Goal: Task Accomplishment & Management: Manage account settings

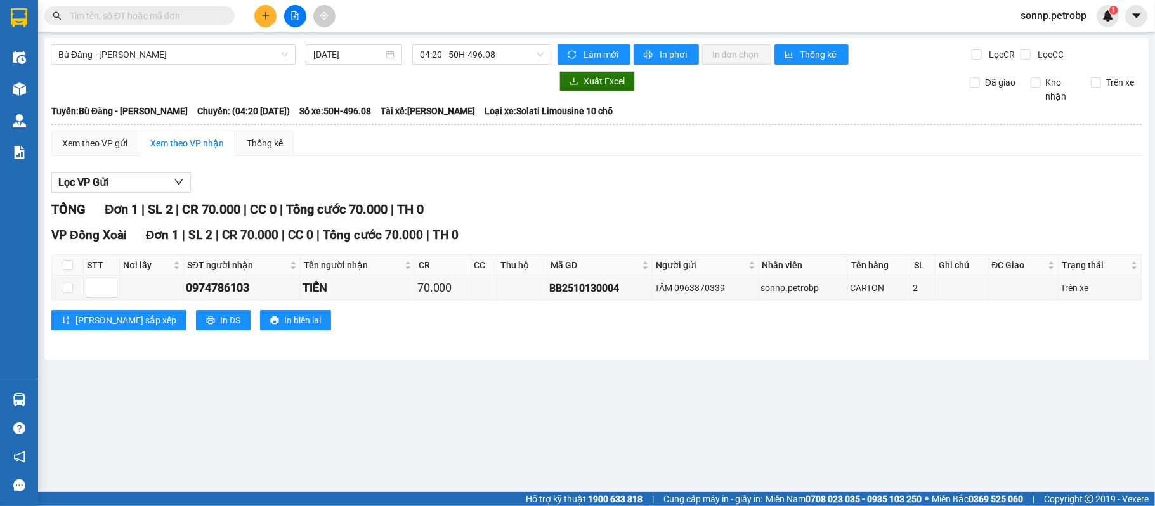
click at [1063, 13] on span "sonnp.petrobp" at bounding box center [1054, 16] width 86 height 16
click at [1041, 34] on span "Đăng xuất" at bounding box center [1059, 39] width 60 height 14
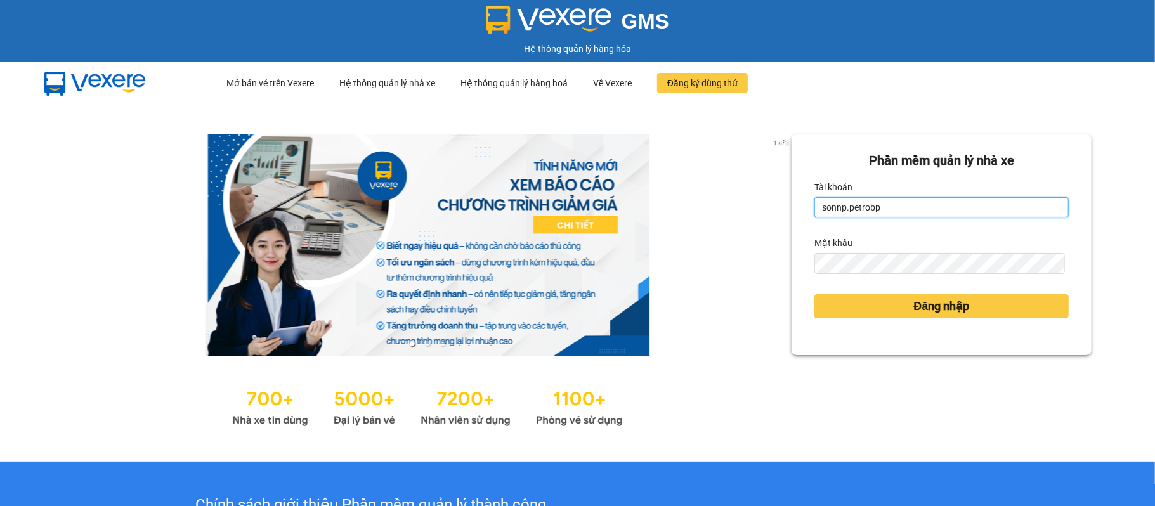
click at [924, 216] on input "sonnp.petrobp" at bounding box center [942, 207] width 254 height 20
type input "yennot.petrobp"
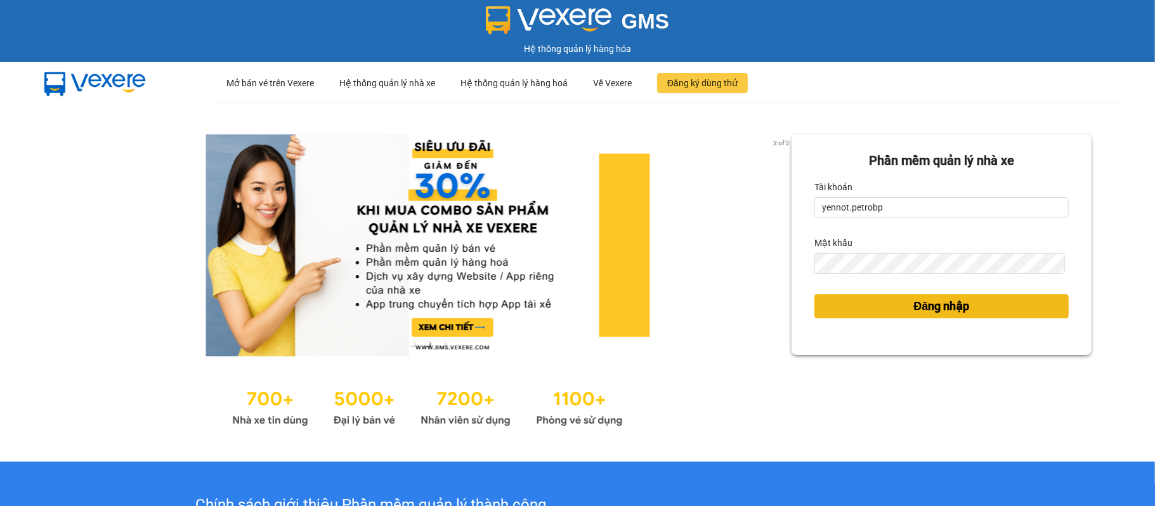
click at [899, 305] on button "Đăng nhập" at bounding box center [942, 306] width 254 height 24
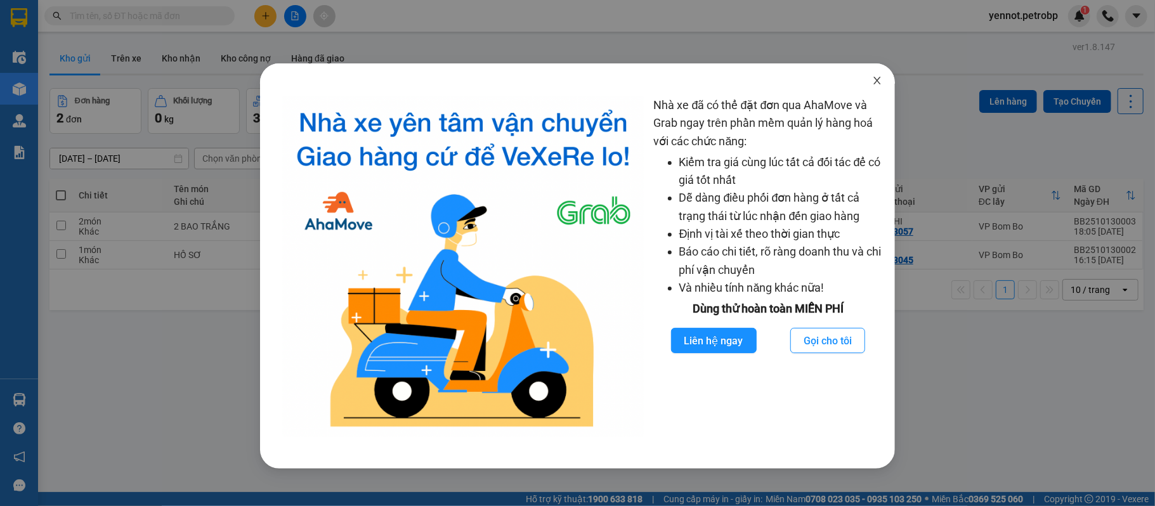
click at [875, 81] on icon "close" at bounding box center [877, 80] width 10 height 10
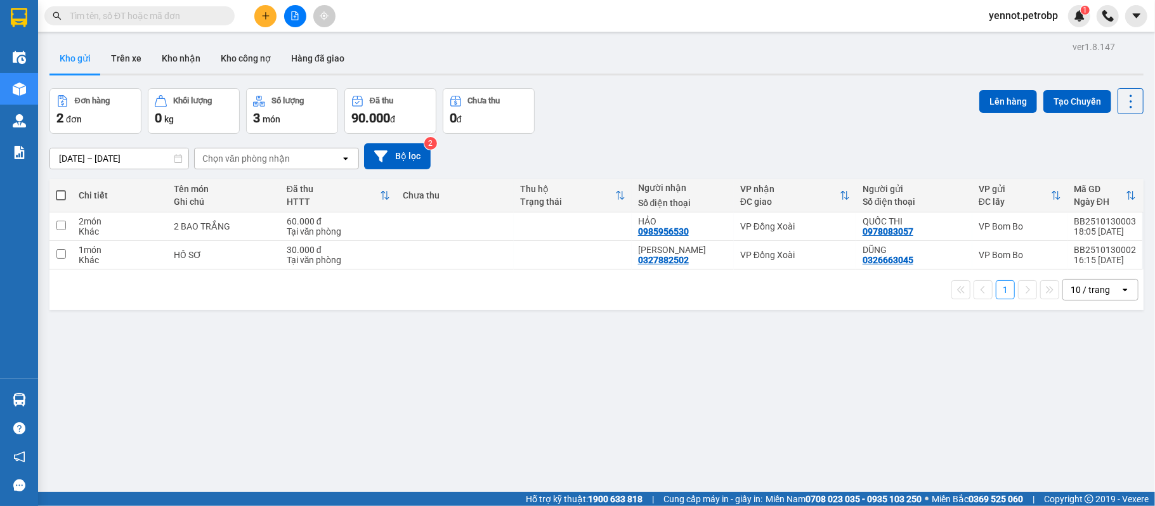
click at [72, 66] on button "Kho gửi" at bounding box center [74, 58] width 51 height 30
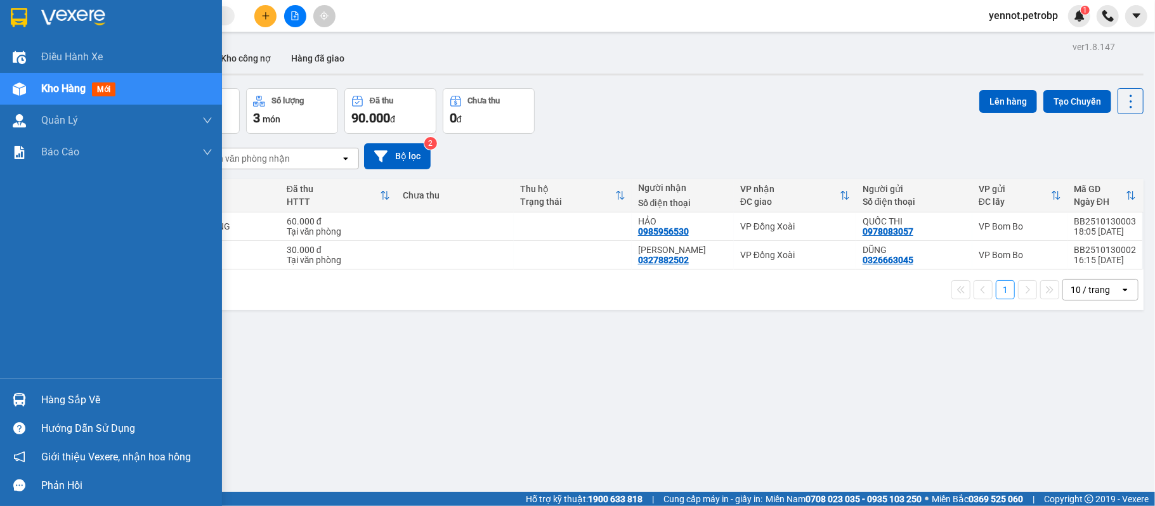
click at [46, 404] on div "Hàng sắp về" at bounding box center [126, 400] width 171 height 19
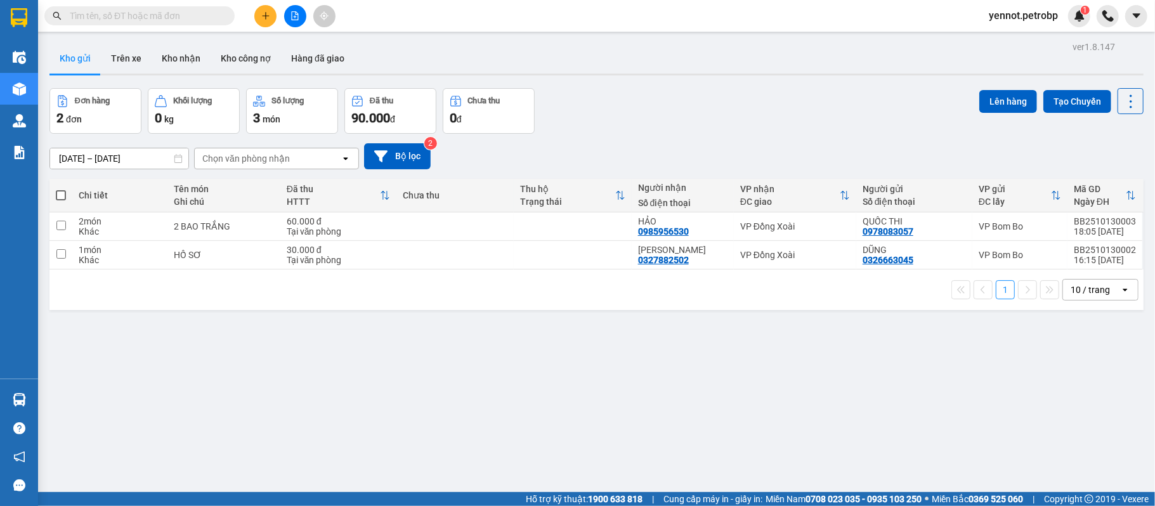
drag, startPoint x: 683, startPoint y: 400, endPoint x: 660, endPoint y: 376, distance: 33.6
click at [685, 399] on section "Kết quả tìm kiếm ( 0 ) Bộ lọc No Data yennot.petrobp 1 Điều hành xe Kho hàng mớ…" at bounding box center [577, 253] width 1155 height 506
click at [308, 232] on div "Tại văn phòng" at bounding box center [338, 231] width 103 height 10
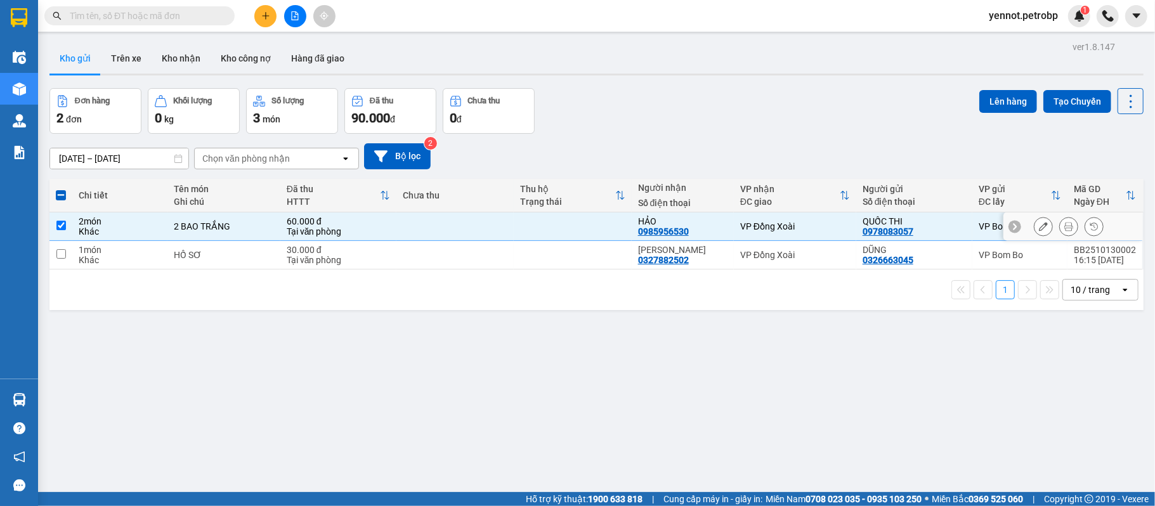
click at [320, 236] on div "Tại văn phòng" at bounding box center [338, 231] width 103 height 10
checkbox input "false"
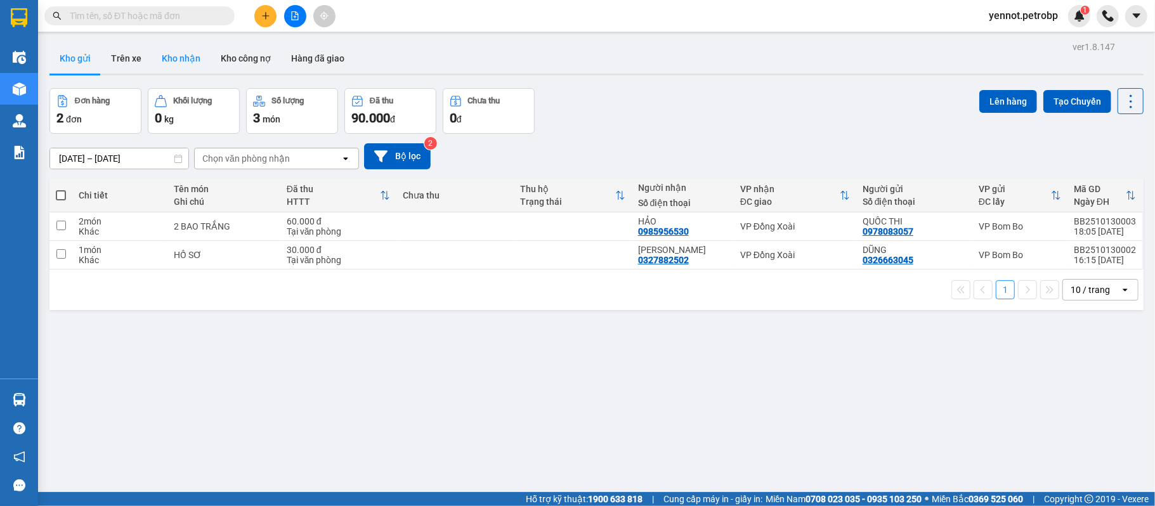
click at [166, 61] on button "Kho nhận" at bounding box center [181, 58] width 59 height 30
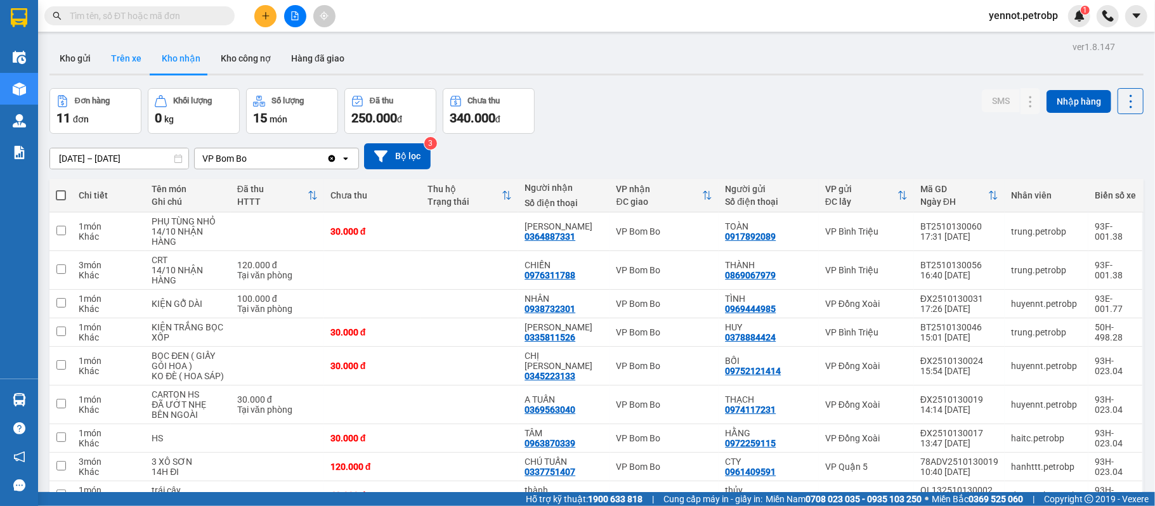
click at [117, 60] on button "Trên xe" at bounding box center [126, 58] width 51 height 30
type input "[DATE] – [DATE]"
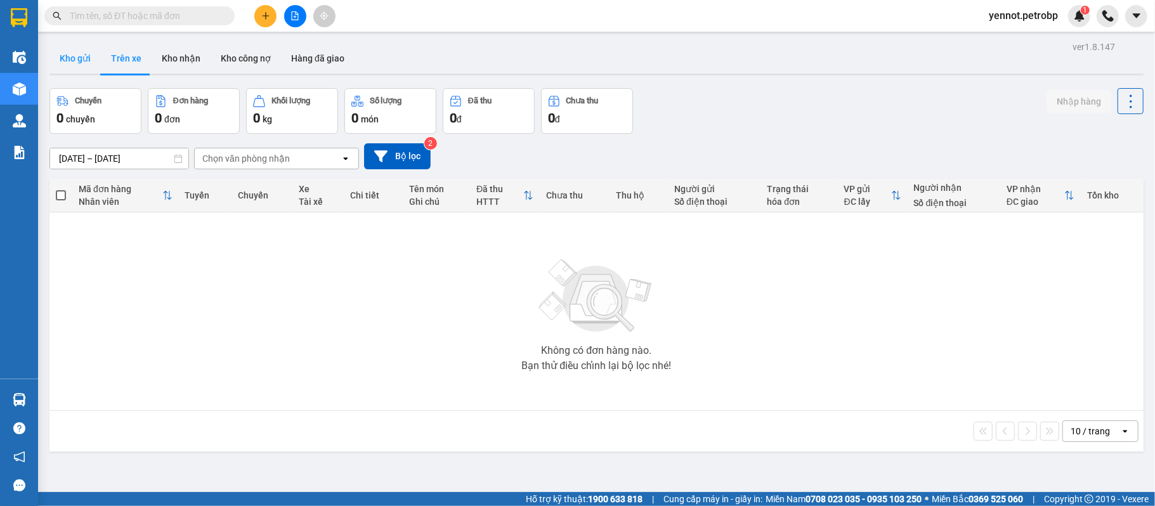
click at [67, 59] on button "Kho gửi" at bounding box center [74, 58] width 51 height 30
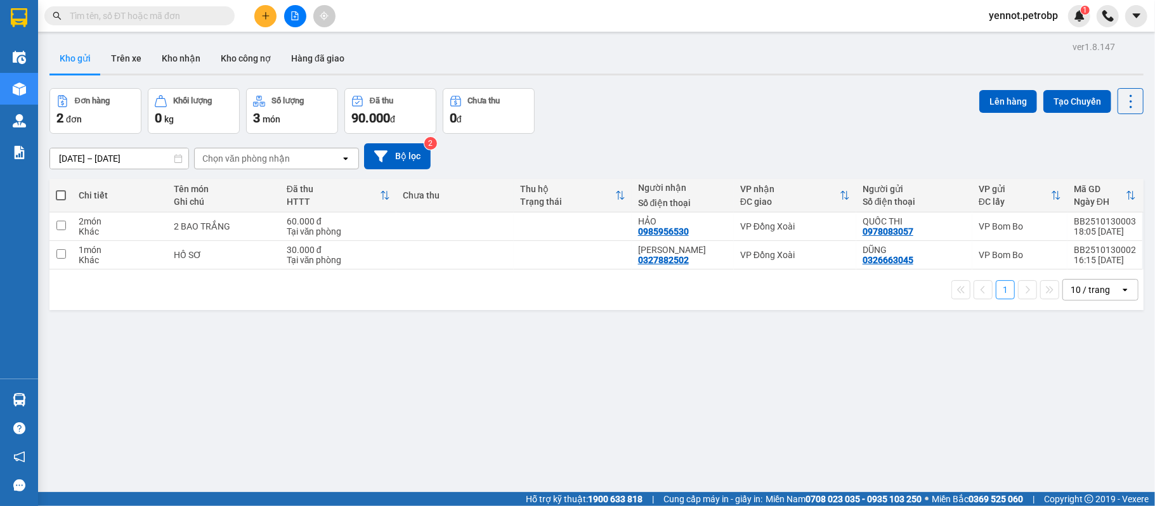
click at [67, 56] on button "Kho gửi" at bounding box center [74, 58] width 51 height 30
click at [184, 58] on button "Kho nhận" at bounding box center [181, 58] width 59 height 30
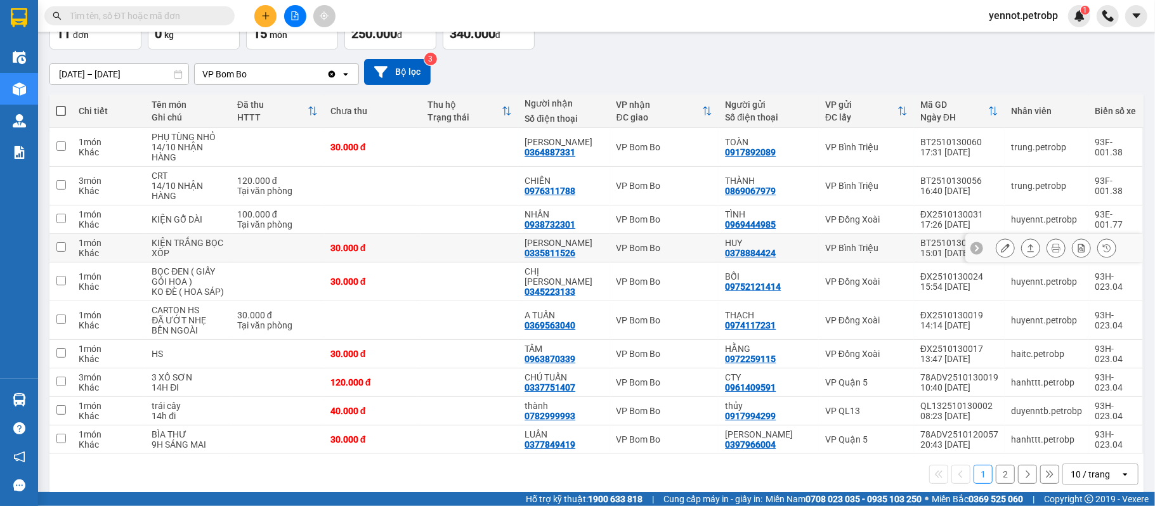
scroll to position [102, 0]
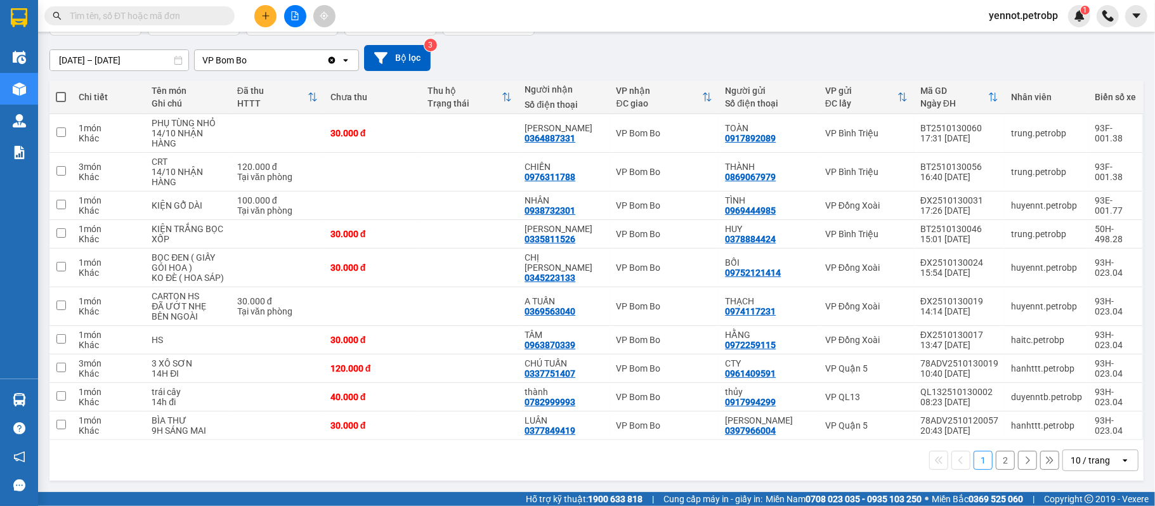
click at [996, 464] on button "2" at bounding box center [1005, 460] width 19 height 19
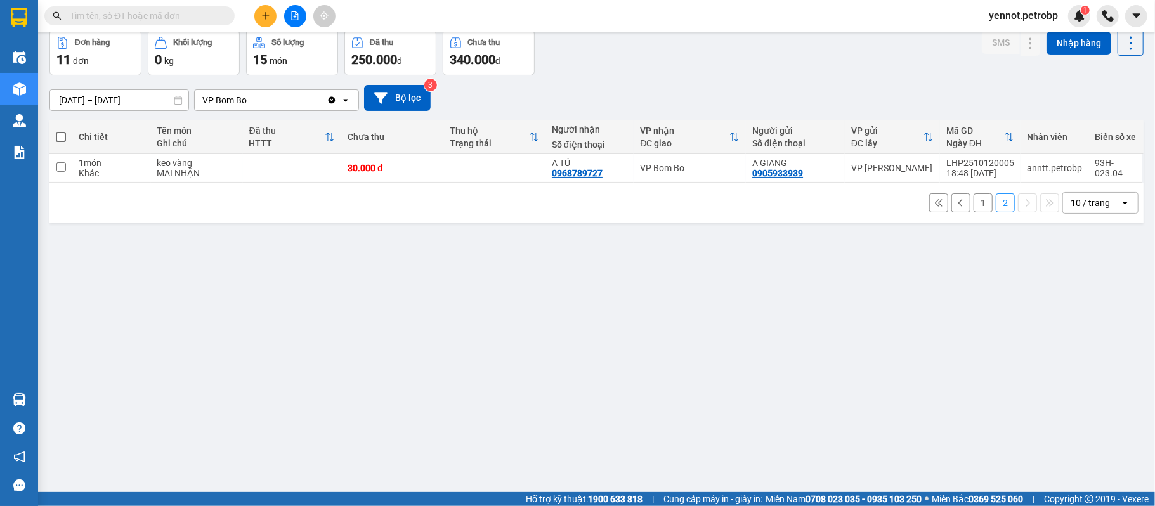
scroll to position [0, 0]
